Goal: Task Accomplishment & Management: Manage account settings

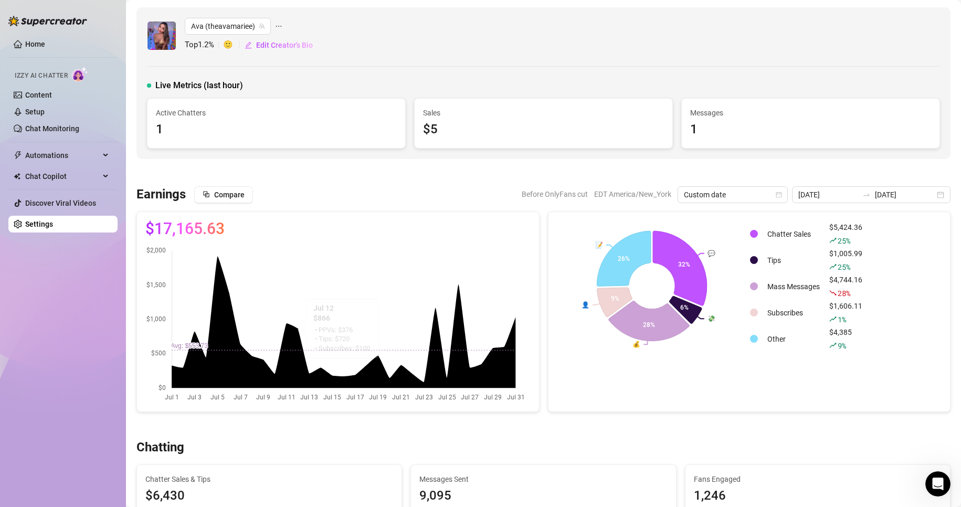
click at [53, 223] on link "Settings" at bounding box center [39, 224] width 28 height 8
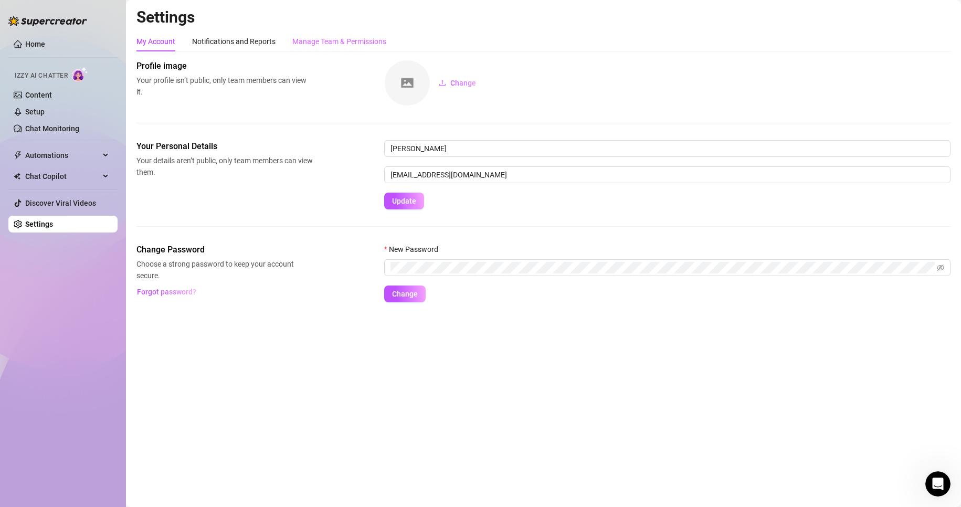
click at [353, 35] on div "Manage Team & Permissions" at bounding box center [339, 41] width 94 height 20
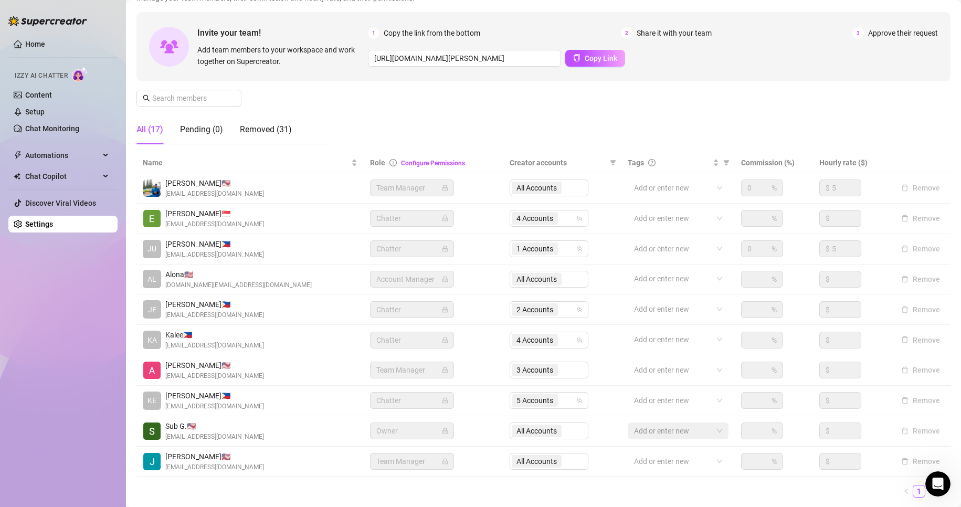
scroll to position [125, 0]
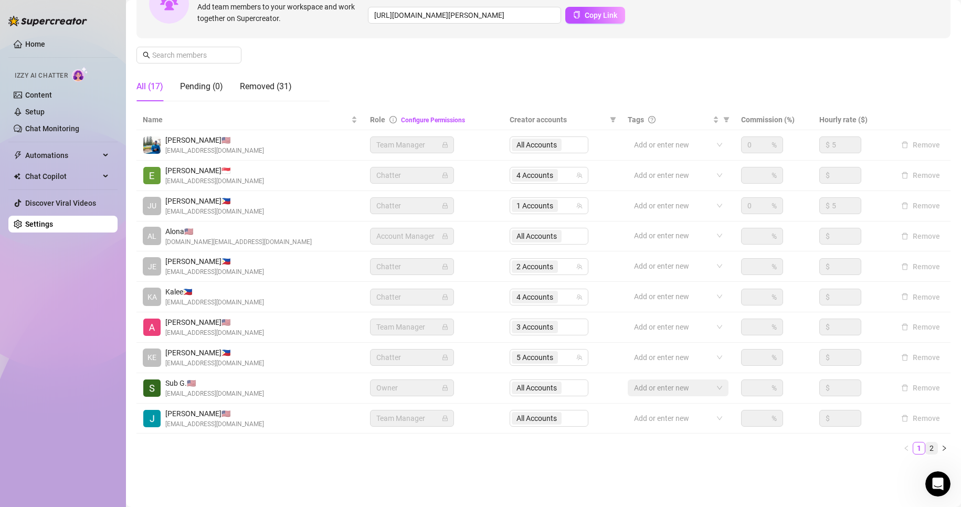
click at [925, 444] on link "2" at bounding box center [931, 448] width 12 height 12
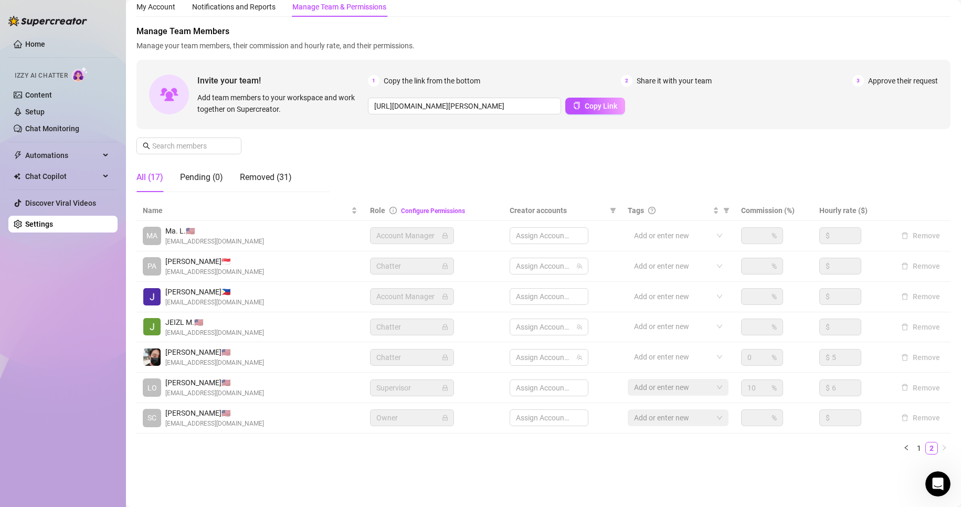
scroll to position [35, 0]
click at [518, 265] on span "3 Accounts" at bounding box center [534, 266] width 37 height 12
click at [545, 265] on span "3 Accounts" at bounding box center [534, 266] width 37 height 12
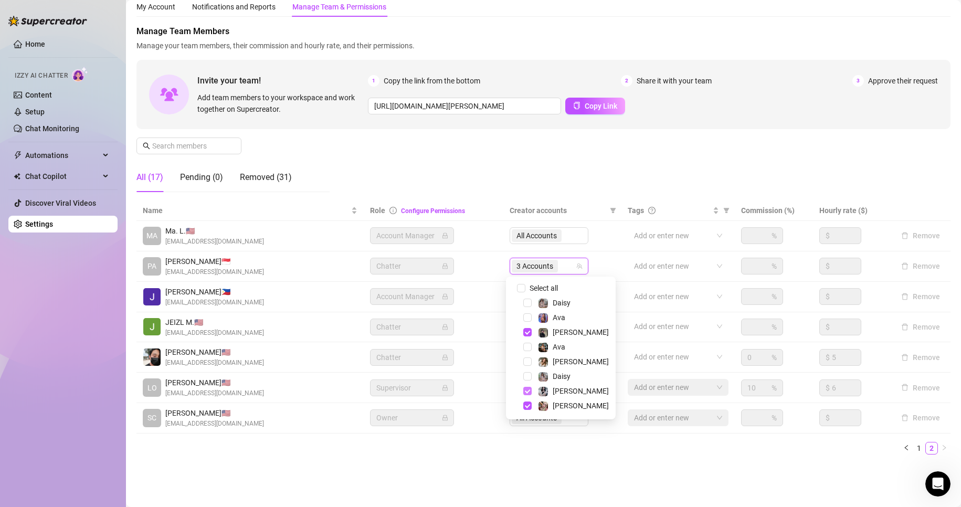
click at [525, 391] on span "Select tree node" at bounding box center [527, 391] width 8 height 8
click at [526, 314] on span "Select tree node" at bounding box center [527, 317] width 8 height 8
click at [528, 348] on span "Select tree node" at bounding box center [527, 347] width 8 height 8
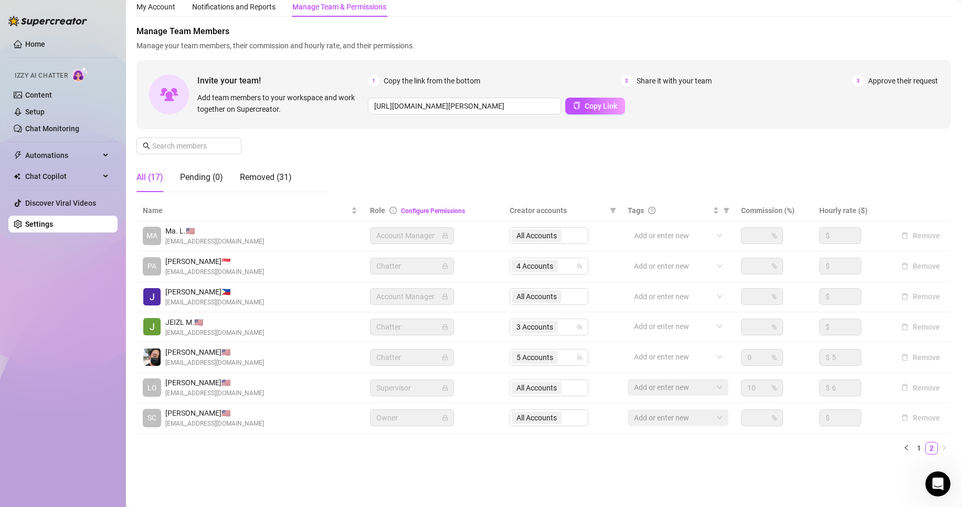
click at [588, 475] on main "Settings My Account Notifications and Reports Manage Team & Permissions Profile…" at bounding box center [543, 235] width 835 height 541
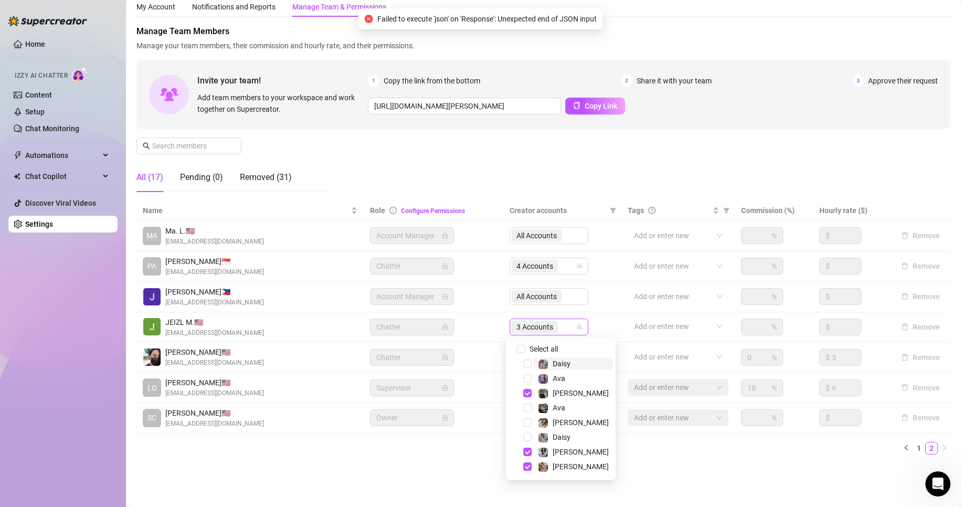
click at [542, 323] on span "3 Accounts" at bounding box center [534, 327] width 37 height 12
click at [525, 365] on span "Select tree node" at bounding box center [527, 363] width 8 height 8
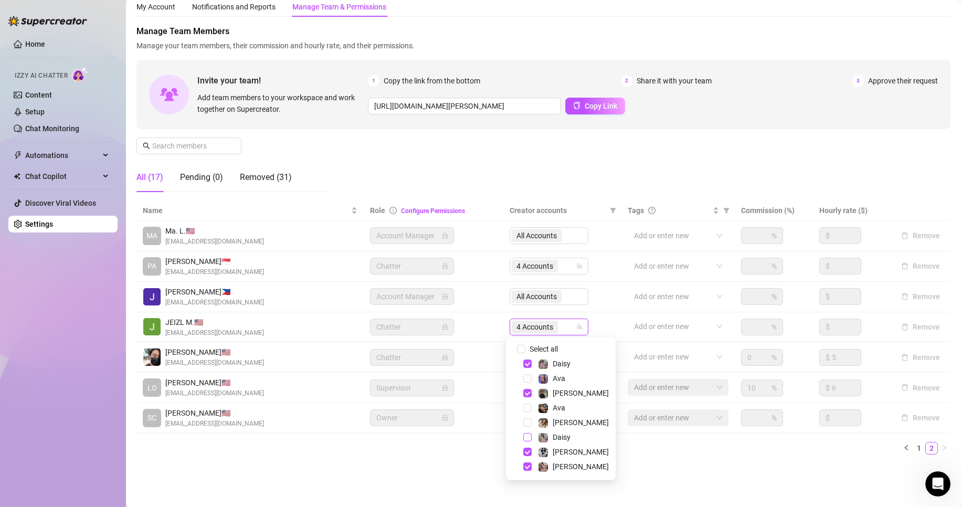
click at [525, 435] on span "Select tree node" at bounding box center [527, 437] width 8 height 8
click at [529, 470] on span "Select tree node" at bounding box center [527, 466] width 8 height 8
click at [527, 392] on span "Select tree node" at bounding box center [527, 393] width 8 height 8
click at [527, 423] on span "Select tree node" at bounding box center [527, 422] width 8 height 8
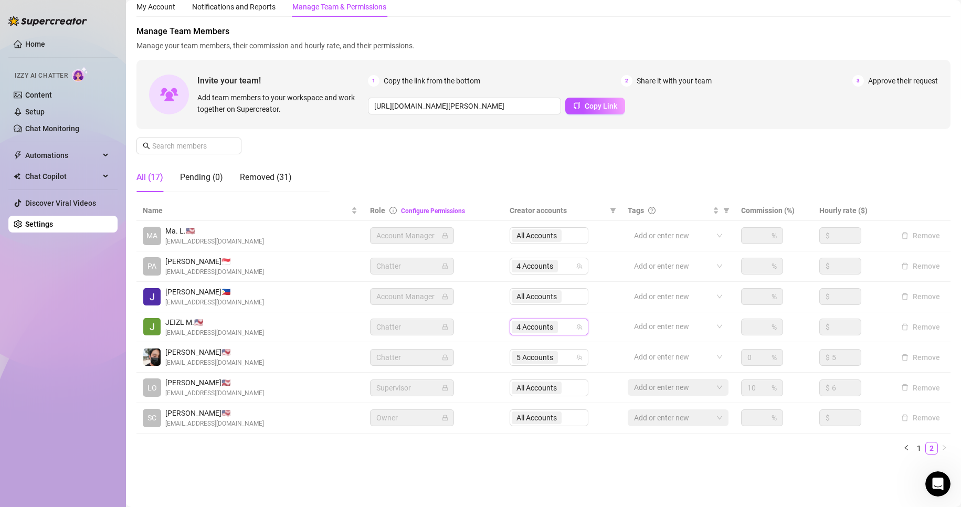
click at [436, 477] on main "Settings My Account Notifications and Reports Manage Team & Permissions Profile…" at bounding box center [543, 235] width 835 height 541
click at [523, 327] on span "4 Accounts" at bounding box center [534, 327] width 37 height 12
click at [435, 455] on div "Name Role Configure Permissions Creator accounts Tags Commission (%) Hourly rat…" at bounding box center [543, 331] width 814 height 262
click at [913, 446] on link "1" at bounding box center [919, 448] width 12 height 12
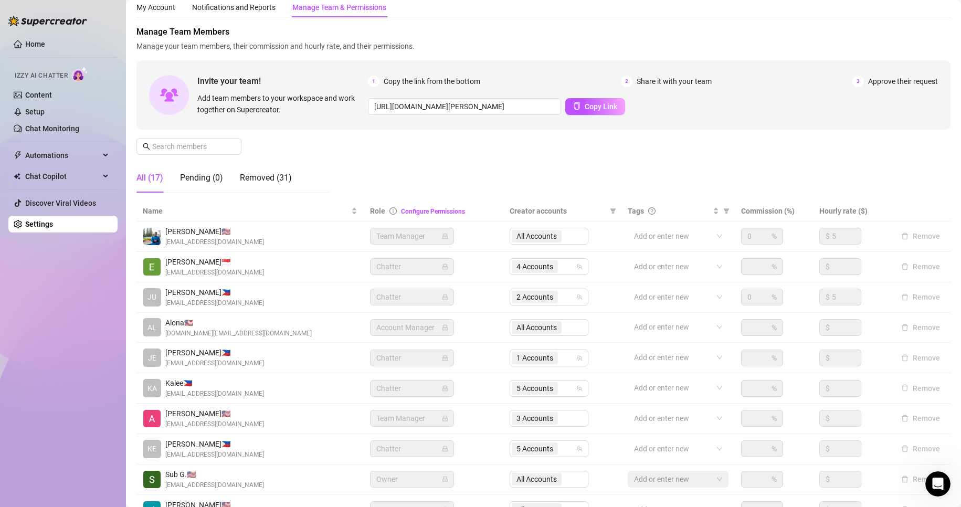
scroll to position [125, 0]
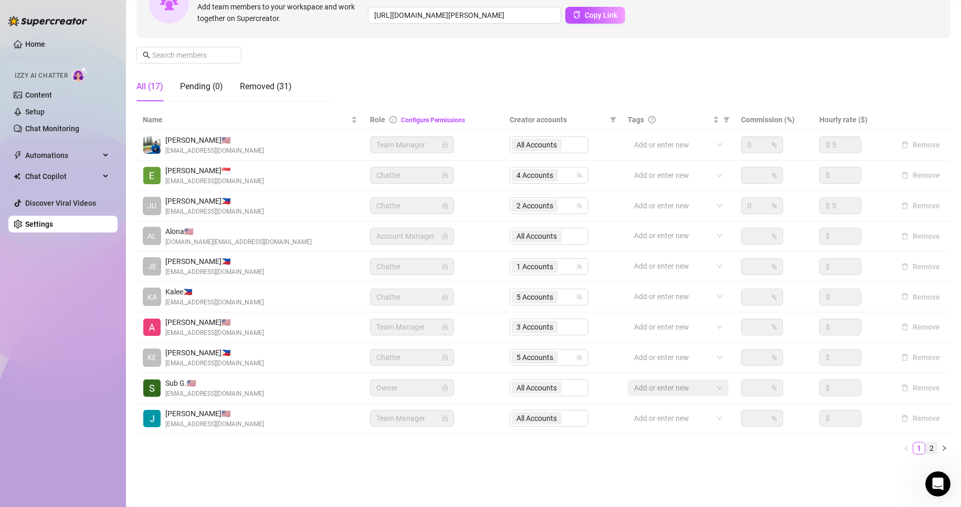
click at [925, 449] on link "2" at bounding box center [931, 448] width 12 height 12
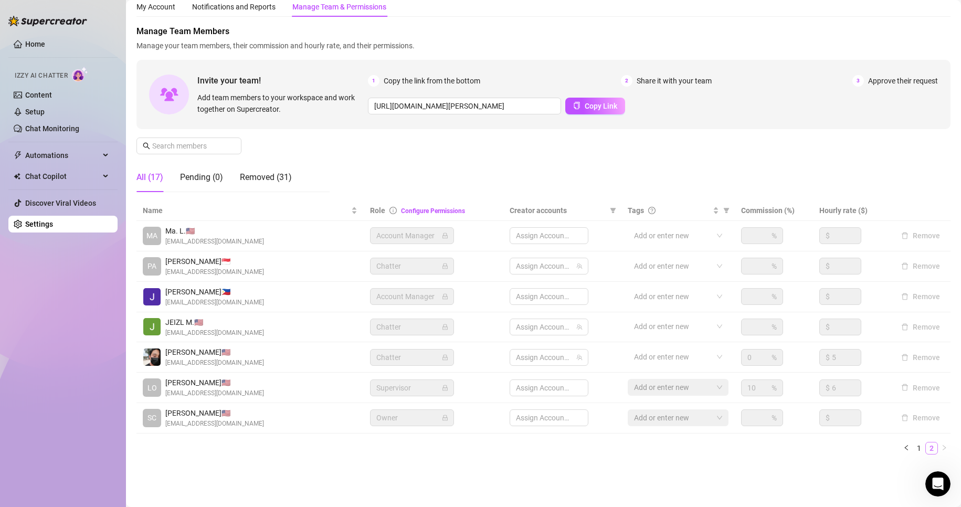
scroll to position [35, 0]
click at [538, 263] on span "4 Accounts" at bounding box center [534, 266] width 37 height 12
click at [467, 444] on ul "1 2" at bounding box center [543, 448] width 814 height 13
click at [366, 167] on div "Manage Team Members Manage your team members, their commission and hourly rate,…" at bounding box center [543, 112] width 814 height 175
